Goal: Navigation & Orientation: Find specific page/section

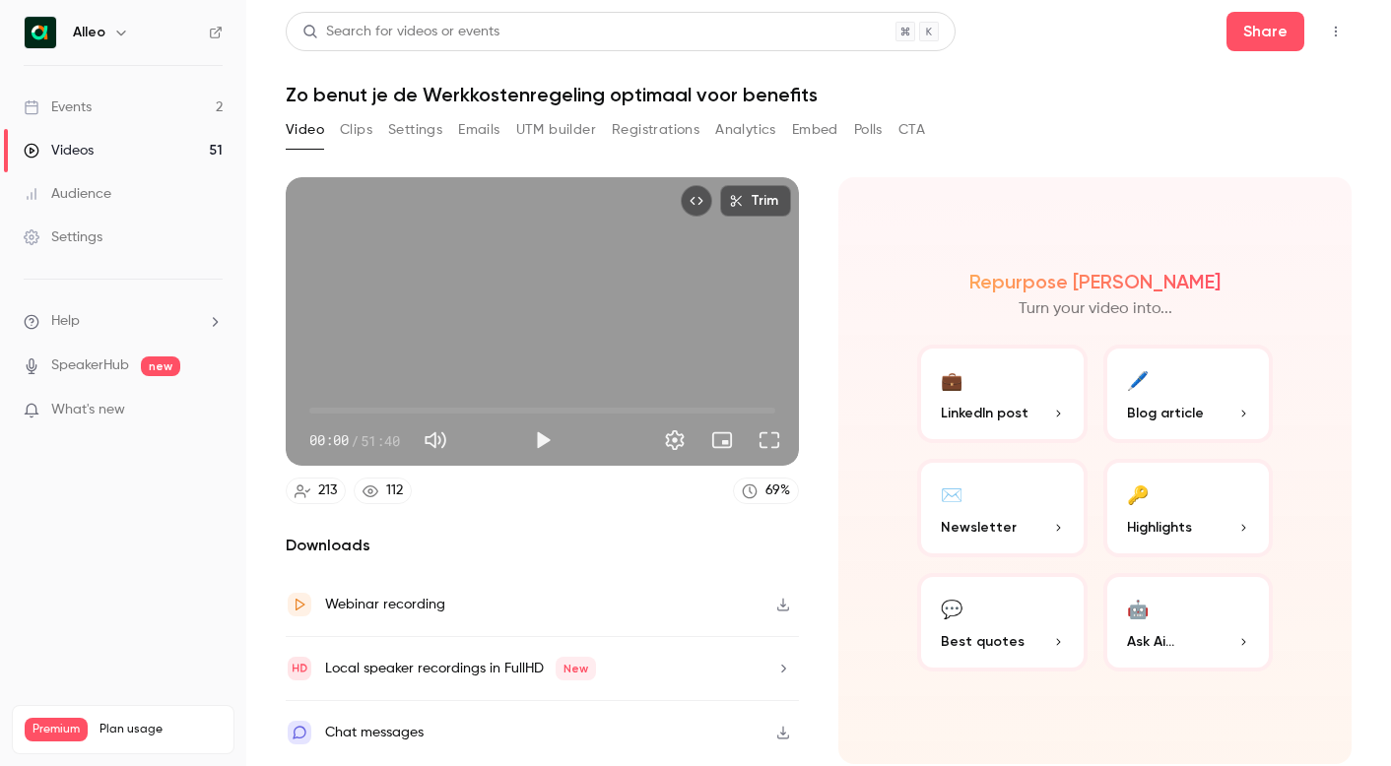
click at [61, 109] on div "Events" at bounding box center [58, 108] width 68 height 20
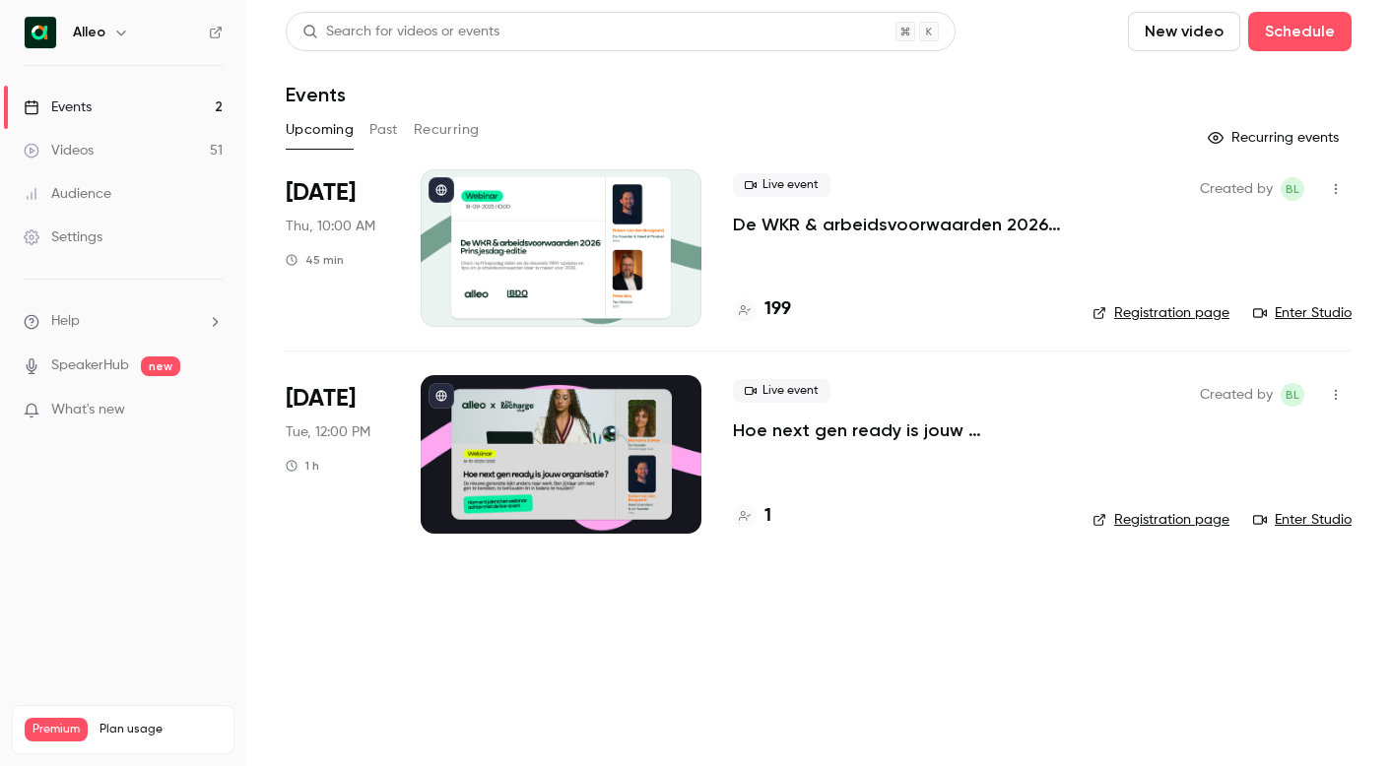
click at [772, 309] on h4 "199" at bounding box center [778, 310] width 27 height 27
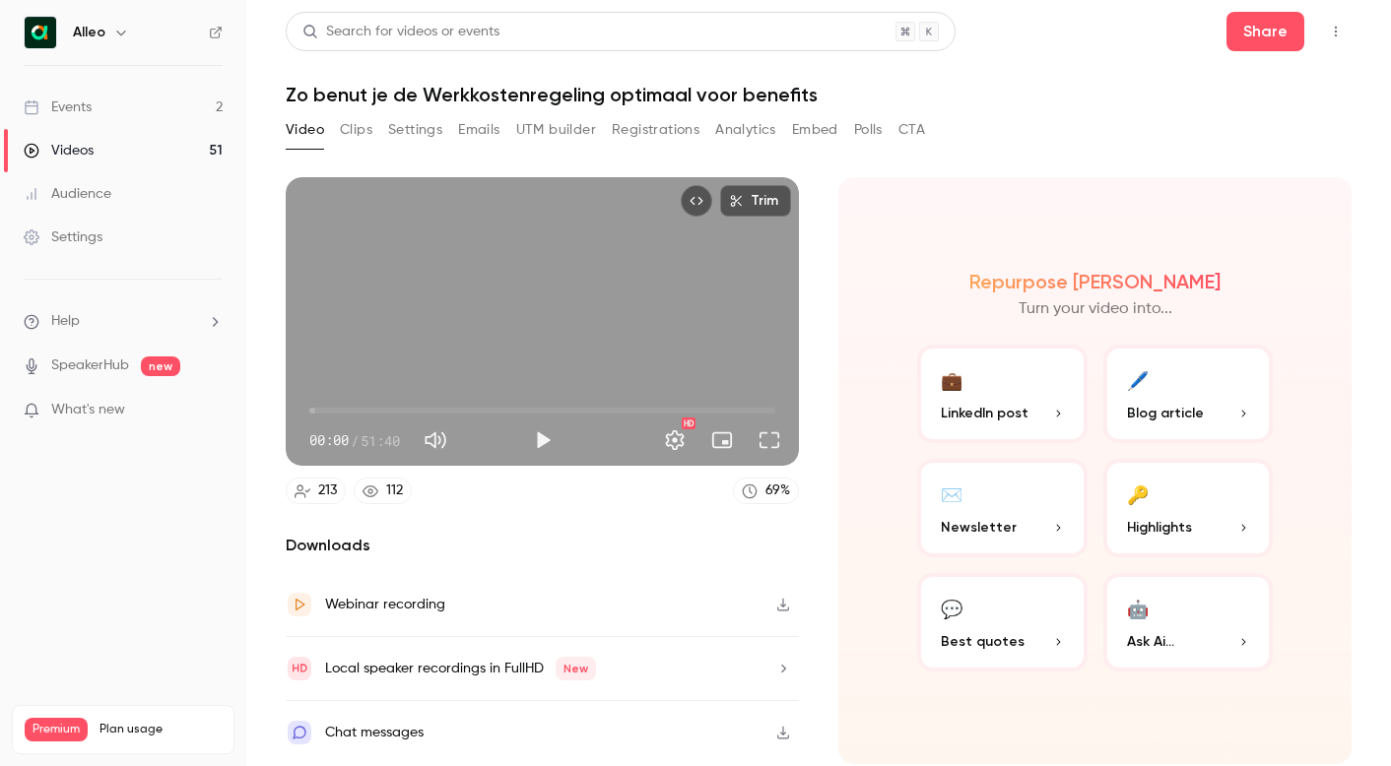
click at [656, 125] on button "Registrations" at bounding box center [656, 130] width 88 height 32
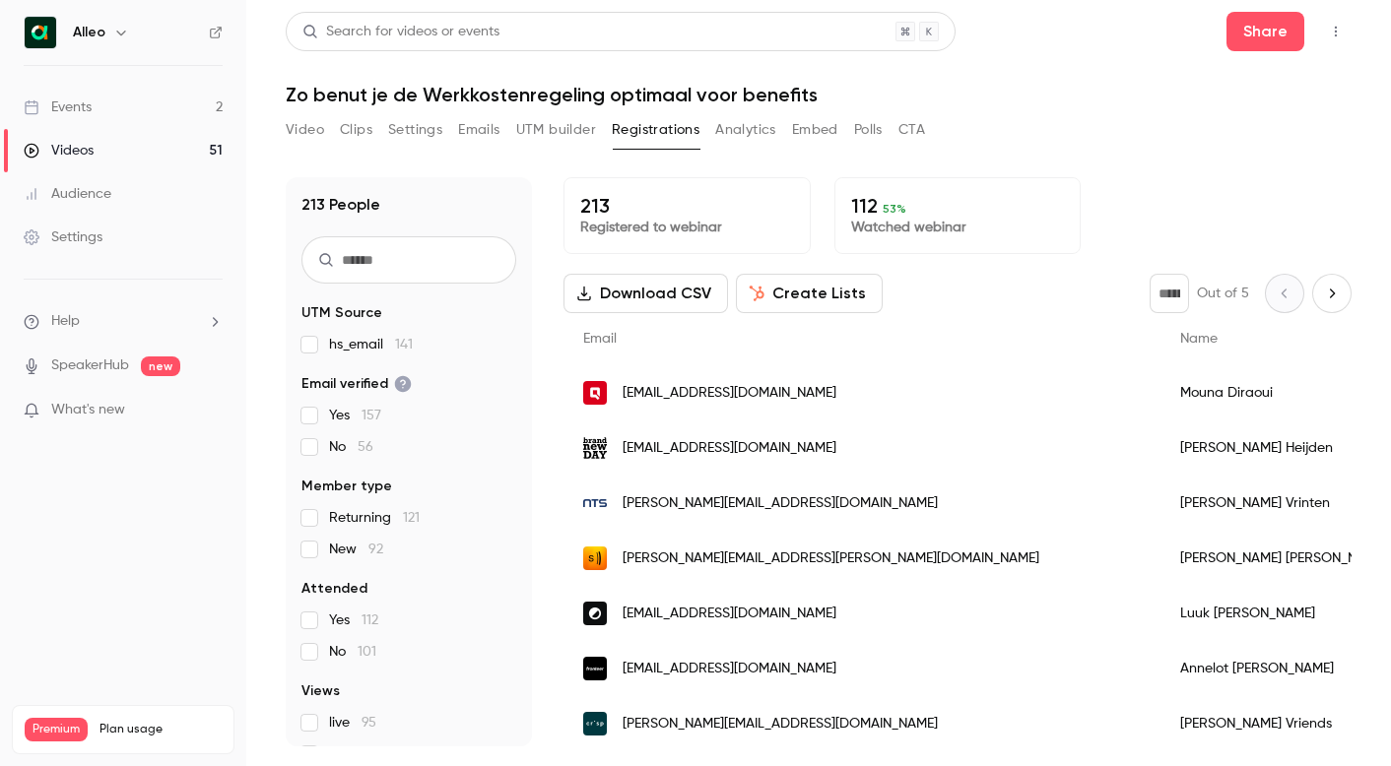
click at [109, 116] on link "Events 2" at bounding box center [123, 107] width 246 height 43
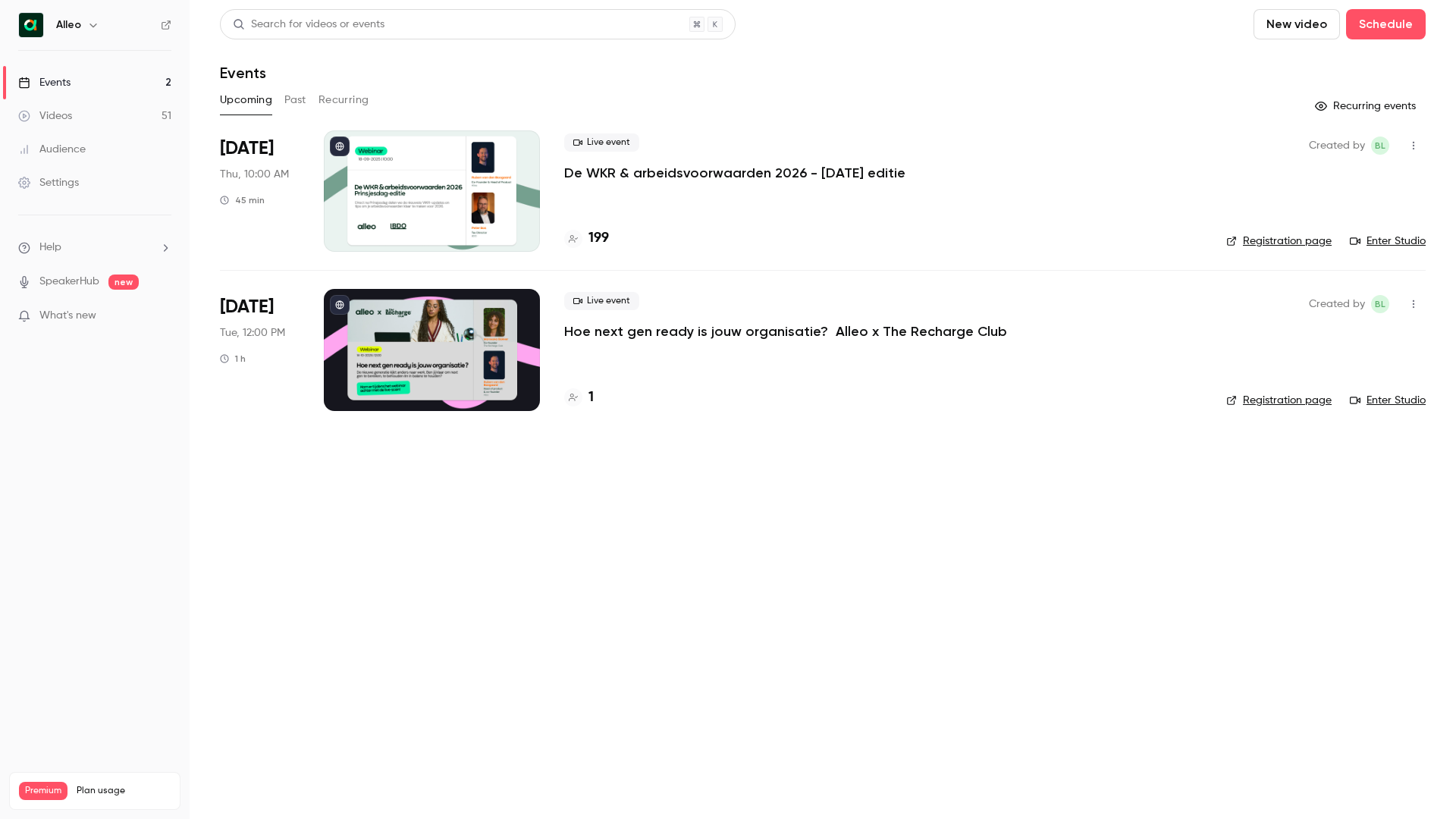
click at [1014, 503] on main "Search for videos or events New video Schedule Events Upcoming Past Recurring R…" at bounding box center [822, 410] width 1266 height 819
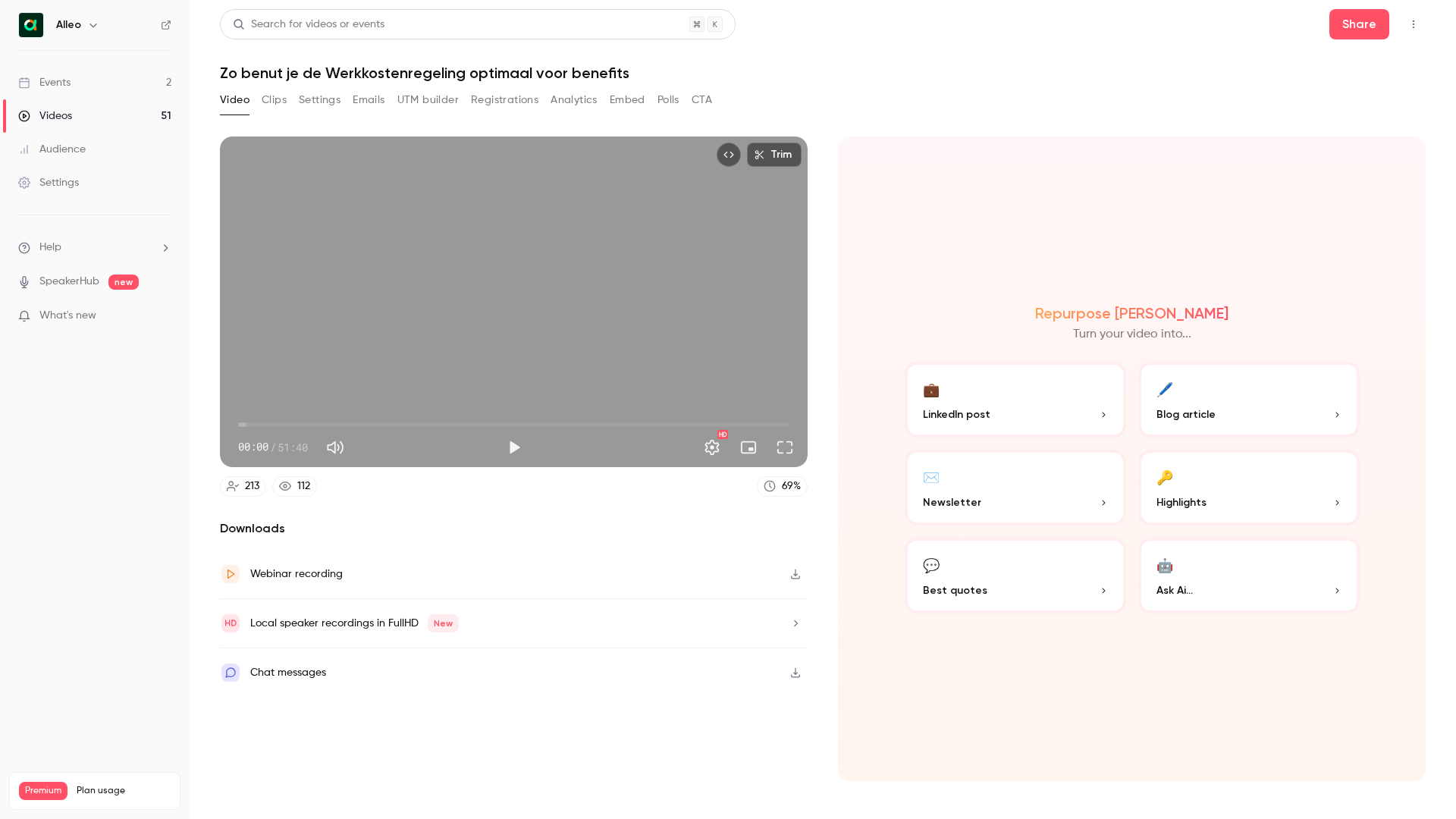
click at [85, 77] on link "Events 2" at bounding box center [95, 82] width 189 height 33
